Goal: Navigation & Orientation: Find specific page/section

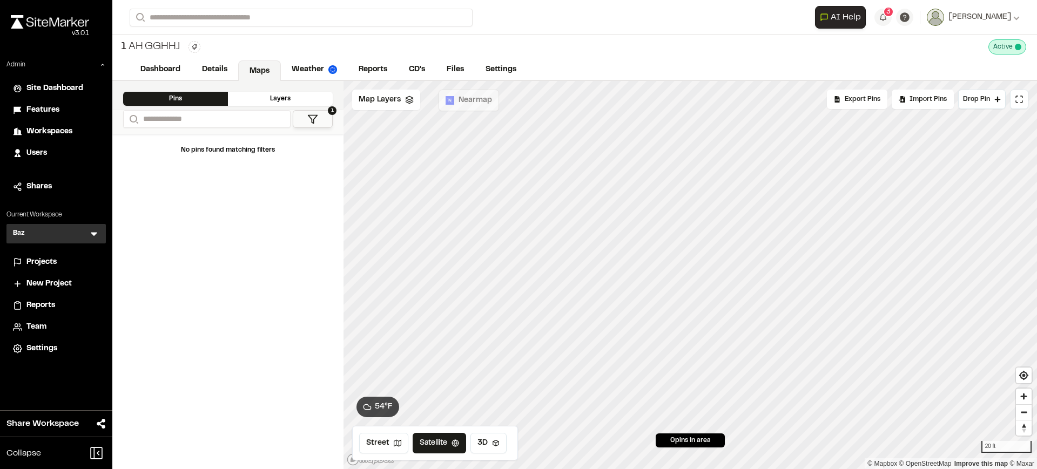
click at [92, 233] on icon at bounding box center [94, 235] width 6 height 4
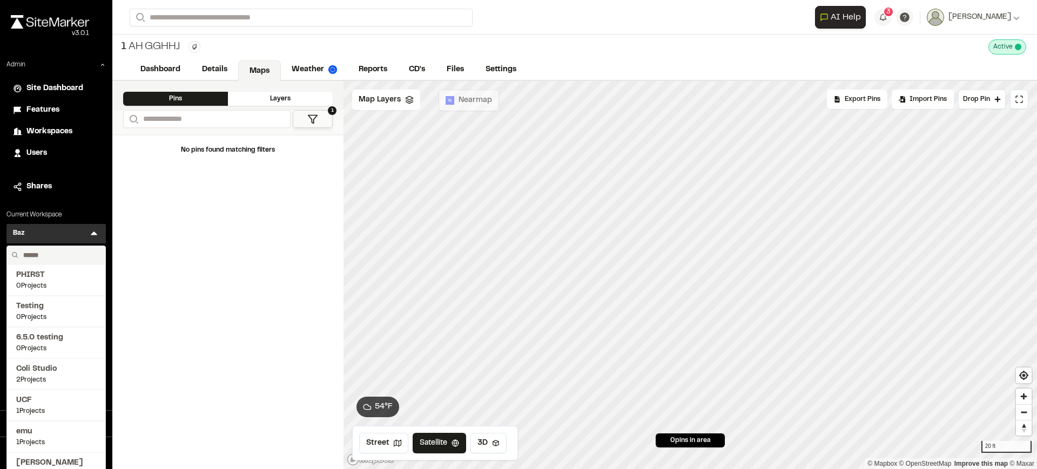
click at [70, 255] on input "text" at bounding box center [60, 255] width 82 height 18
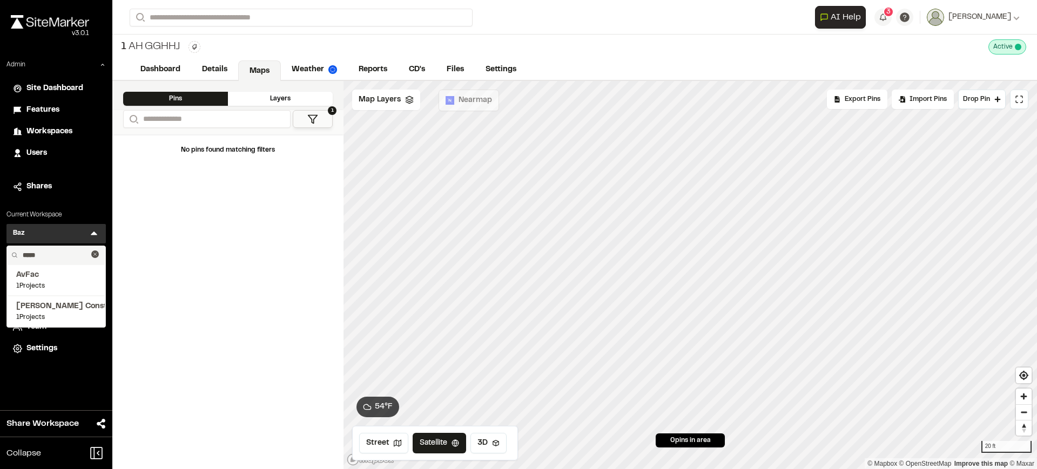
type input "*****"
click at [37, 134] on span "Workspaces" at bounding box center [49, 132] width 46 height 12
